Goal: Information Seeking & Learning: Learn about a topic

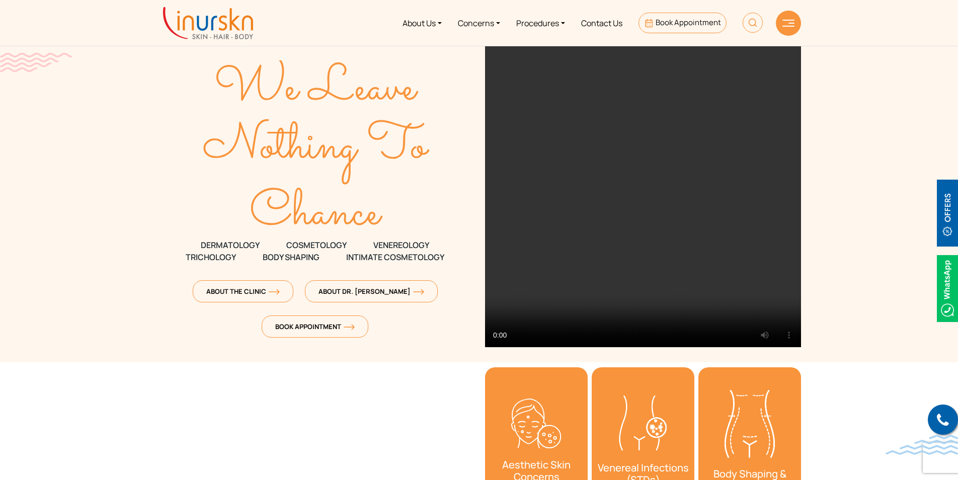
click at [477, 21] on link "Concerns" at bounding box center [479, 23] width 58 height 38
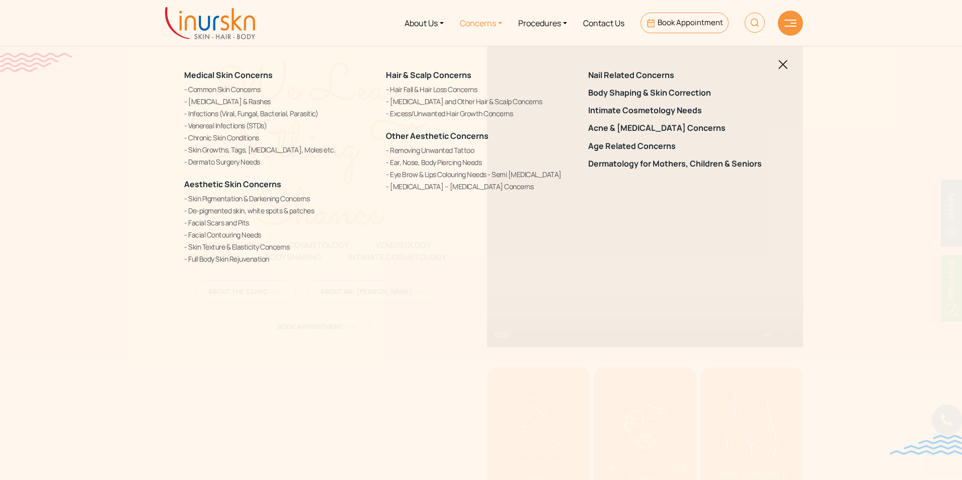
click at [386, 391] on div "Medical Skin Concerns Common Skin Concerns Allergies & Rashes Infections (Viral…" at bounding box center [481, 240] width 962 height 480
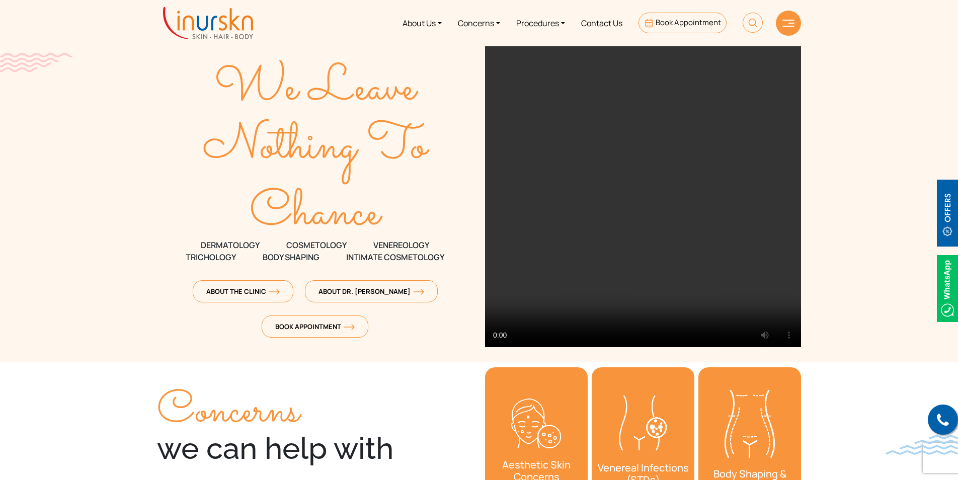
click at [539, 26] on link "Procedures" at bounding box center [540, 23] width 65 height 38
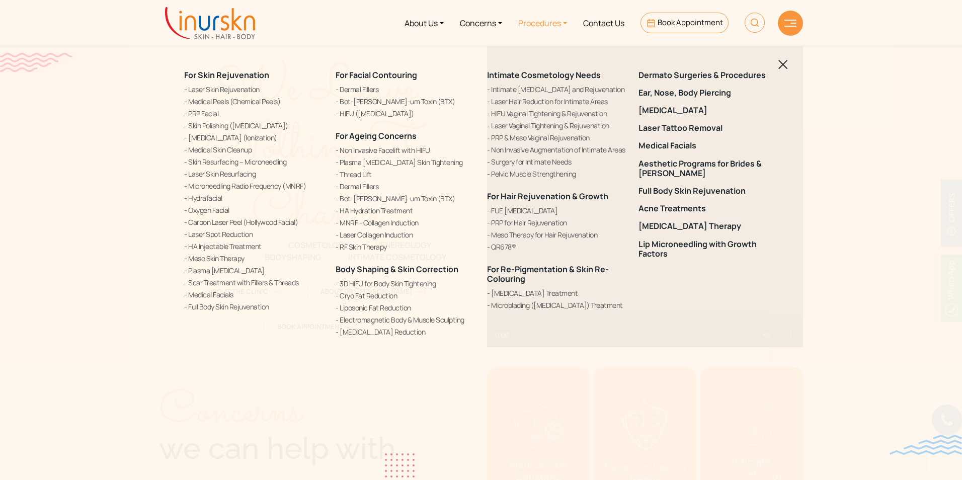
click at [636, 106] on link "[MEDICAL_DATA]" at bounding box center [707, 111] width 139 height 10
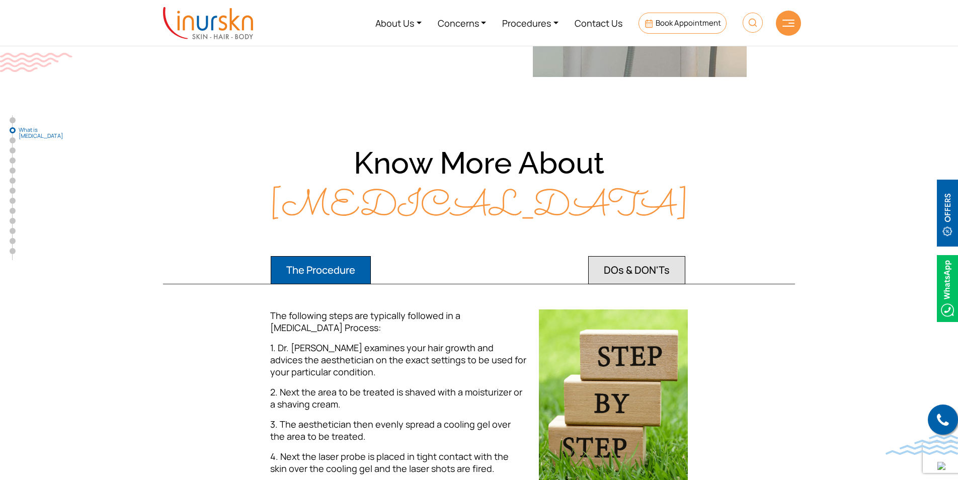
scroll to position [855, 0]
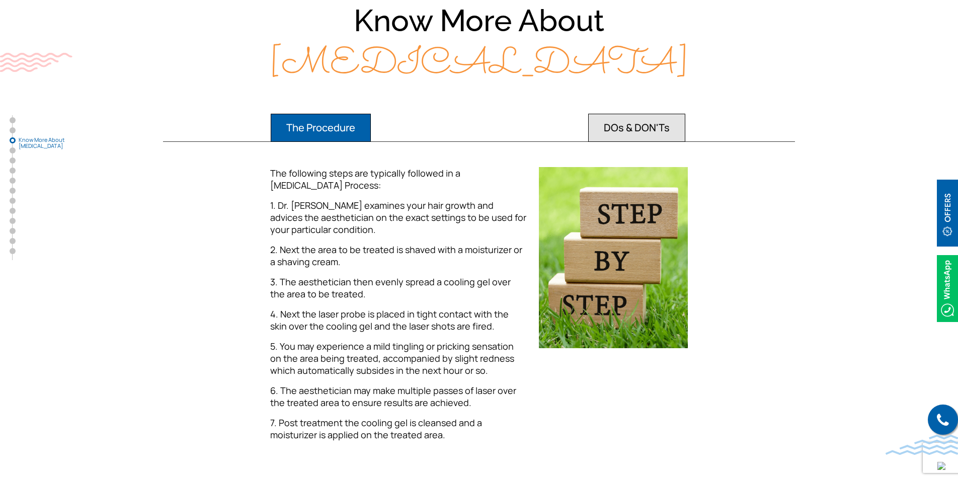
click at [371, 127] on button "DOs & DON'Ts" at bounding box center [321, 128] width 100 height 28
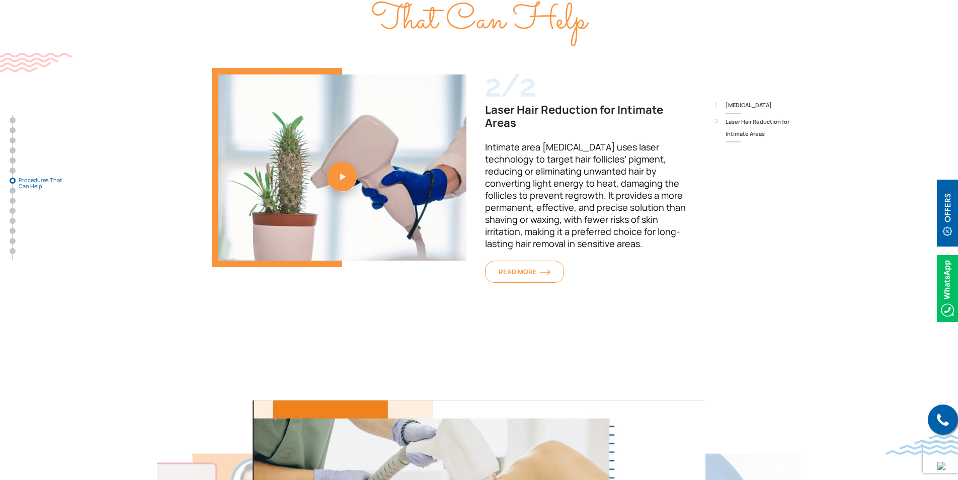
scroll to position [3269, 0]
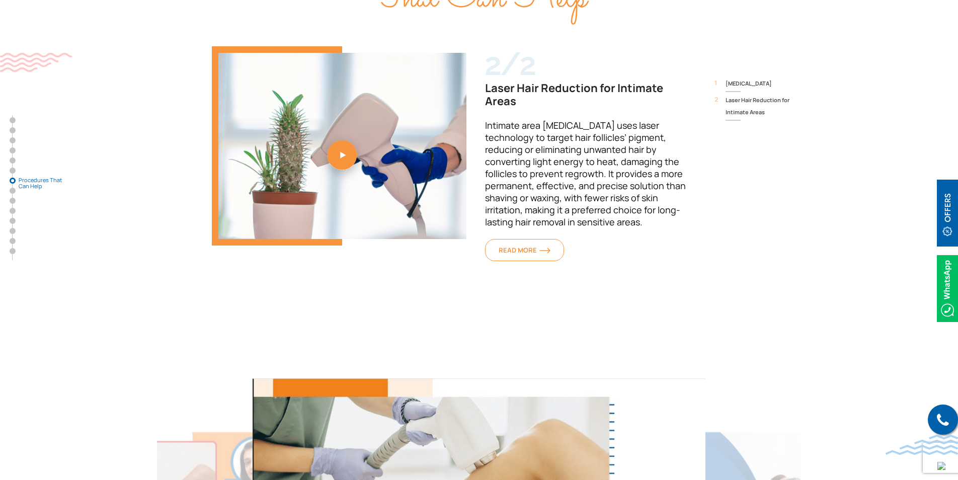
click at [523, 239] on link "READ MORE" at bounding box center [524, 250] width 79 height 22
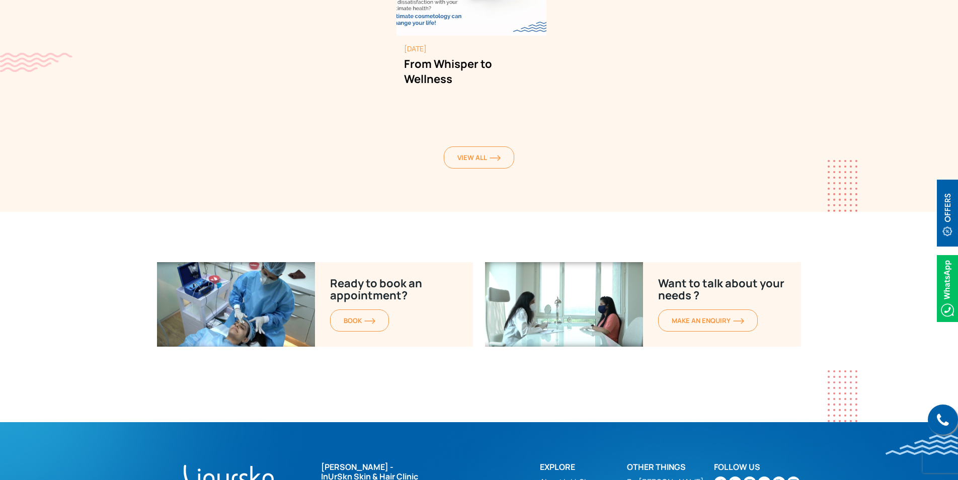
scroll to position [5619, 0]
